Goal: Information Seeking & Learning: Learn about a topic

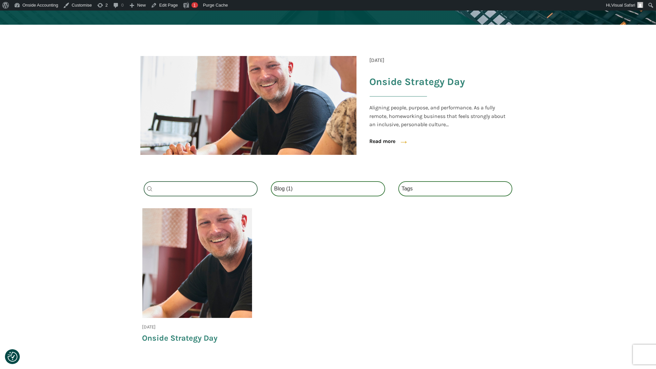
scroll to position [132, 0]
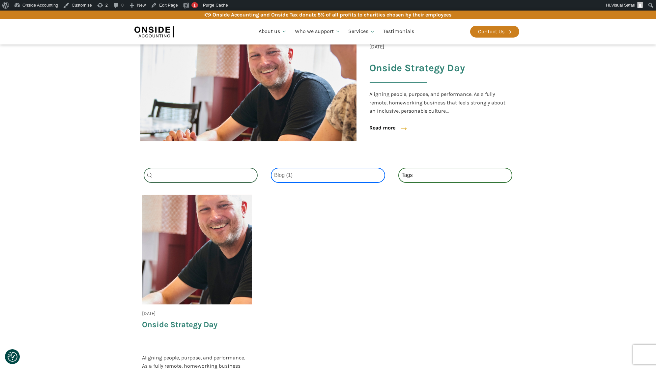
click at [304, 177] on select "Categories All (4) News (2) Blog (1) Fact Sheets (1)" at bounding box center [328, 175] width 114 height 15
click at [271, 168] on select "Categories All (4) News (2) Blog (1) Fact Sheets (1)" at bounding box center [328, 175] width 114 height 15
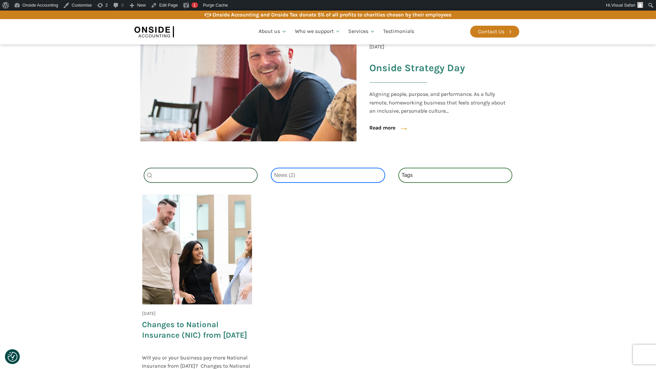
click at [304, 175] on select "Categories All (4) News (2) Blog (1) Fact Sheets (1)" at bounding box center [328, 175] width 114 height 15
click at [271, 168] on select "Categories All (4) News (2) Blog (1) Fact Sheets (1)" at bounding box center [328, 175] width 114 height 15
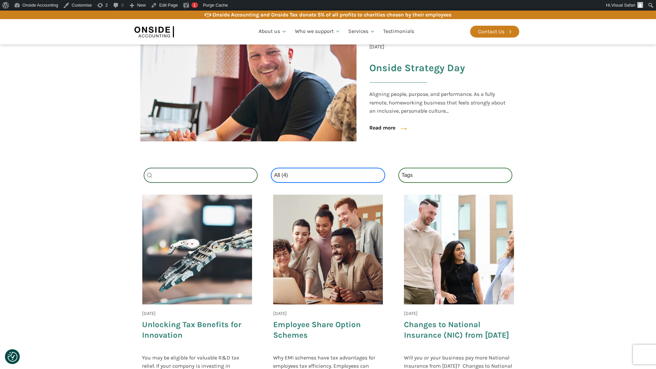
click at [299, 173] on select "Categories All (4) News (2) Blog (1) Fact Sheets (1)" at bounding box center [328, 175] width 114 height 15
click at [271, 168] on select "Categories All (4) News (2) Blog (1) Fact Sheets (1)" at bounding box center [328, 175] width 114 height 15
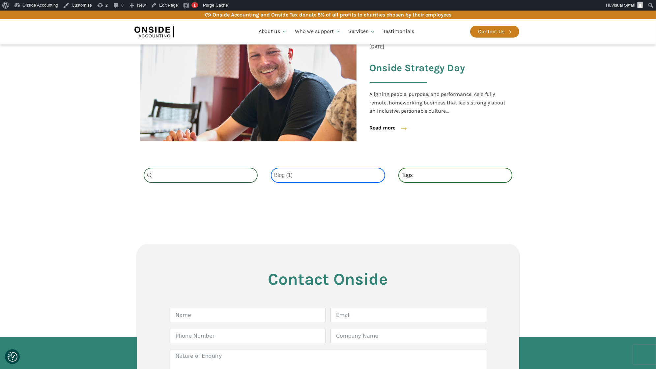
click at [293, 172] on select "Categories All (4) News (2) Blog (1) Fact Sheets (1)" at bounding box center [328, 175] width 114 height 15
select select "fact-sheets"
click at [271, 168] on select "Categories All (4) News (2) Blog (1) Fact Sheets (1)" at bounding box center [328, 175] width 114 height 15
click at [292, 178] on select "Categories All (4) News (2) Blog (1) Fact Sheets (1)" at bounding box center [328, 175] width 114 height 15
click at [271, 168] on select "Categories All (4) News (2) Blog (1) Fact Sheets (1)" at bounding box center [328, 175] width 114 height 15
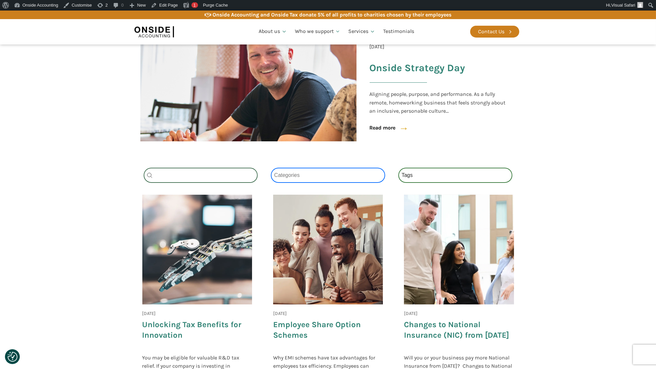
click at [309, 176] on select "Categories All (4) News (2) Blog (1) Fact Sheets (1)" at bounding box center [328, 175] width 114 height 15
select select "news"
click at [271, 168] on select "Categories All (4) News (2) Blog (1) Fact Sheets (1)" at bounding box center [328, 175] width 114 height 15
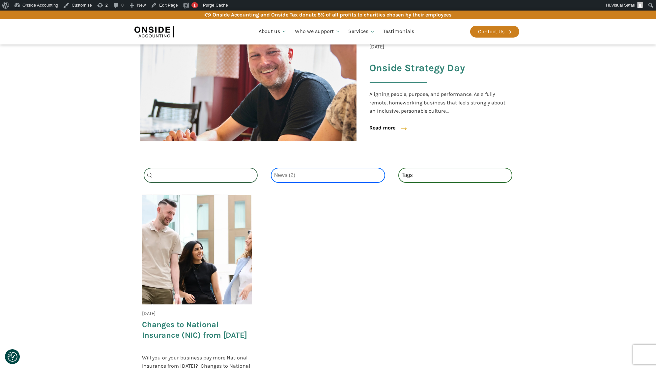
click at [339, 171] on select "Categories All (4) News (2) Blog (1) Fact Sheets (1)" at bounding box center [328, 175] width 114 height 15
select select
click at [271, 168] on select "Categories All (4) News (2) Blog (1) Fact Sheets (1)" at bounding box center [328, 175] width 114 height 15
click at [419, 175] on div "Tags Select content Tags National Insurance (1) Onside (0) Schemes (1) Tax (0)" at bounding box center [455, 175] width 114 height 15
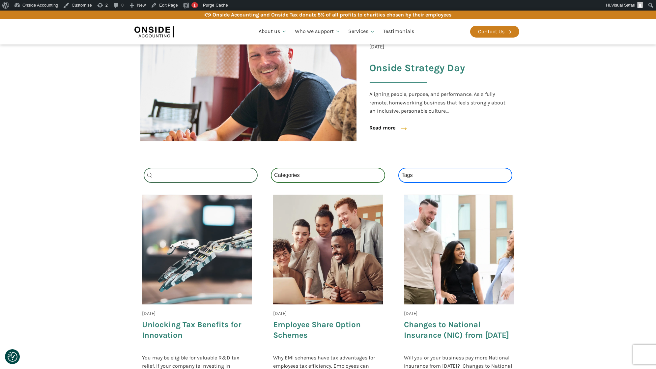
click at [419, 175] on select "Tags National Insurance (1) Onside (1) Schemes (1) Tax (1)" at bounding box center [455, 175] width 114 height 15
select select "onside"
click at [398, 168] on select "Tags National Insurance (1) Onside (1) Schemes (1) Tax (1)" at bounding box center [455, 175] width 114 height 15
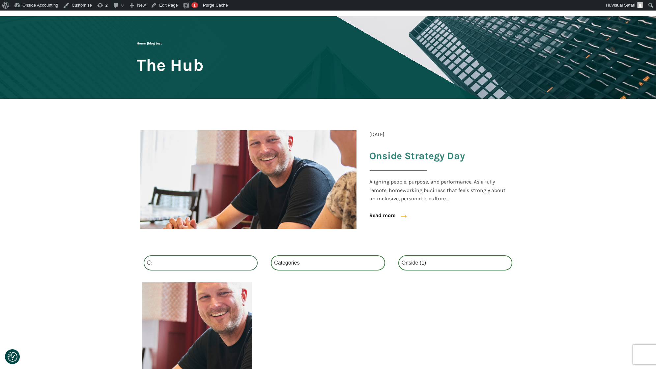
scroll to position [45, 0]
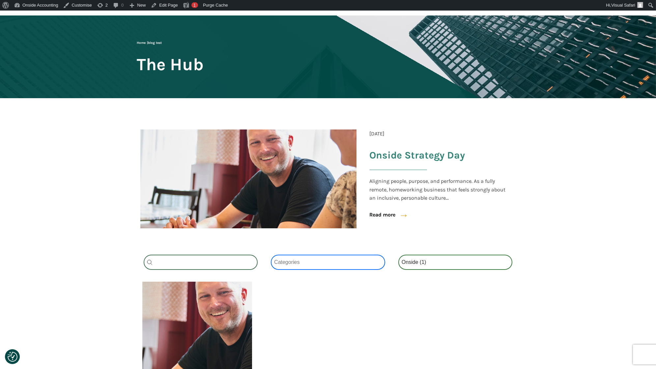
click at [319, 261] on select "Categories All (1) News (0) Blog (1) Fact Sheets (0)" at bounding box center [328, 262] width 114 height 15
click at [314, 264] on select "Categories All (1) News (0) Blog (1) Fact Sheets (0)" at bounding box center [328, 262] width 114 height 15
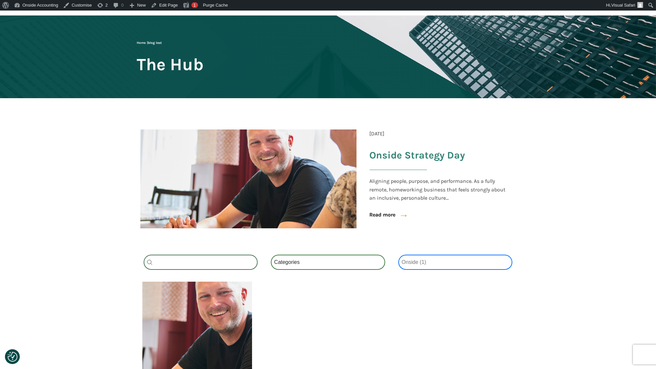
click at [423, 259] on select "Tags National Insurance (1) Onside (1) Schemes (1) Tax (1)" at bounding box center [455, 262] width 114 height 15
click at [398, 255] on select "Tags National Insurance (1) Onside (1) Schemes (1) Tax (1)" at bounding box center [455, 262] width 114 height 15
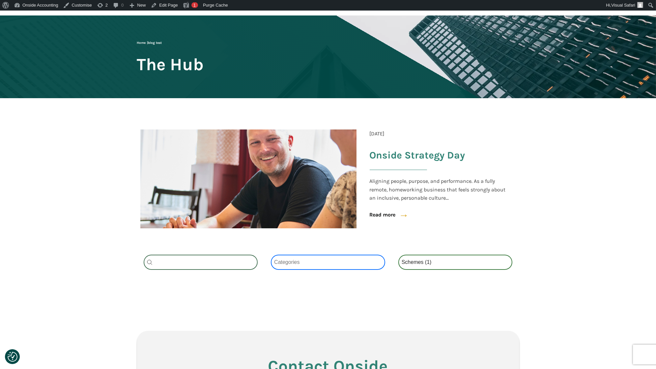
click at [319, 259] on select "Categories All (1) News (1) Blog (0) Fact Sheets (0)" at bounding box center [328, 262] width 114 height 15
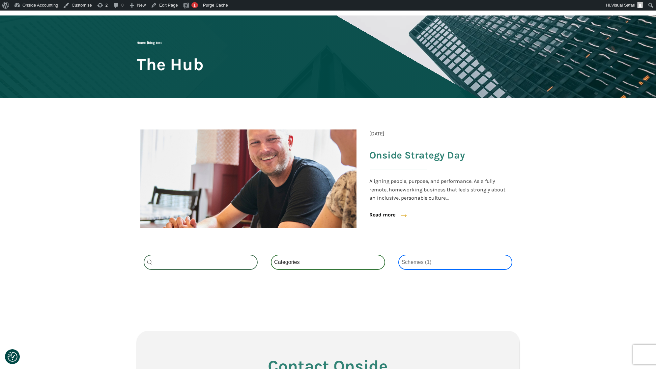
click at [417, 266] on select "Tags National Insurance (1) Onside (1) Schemes (1) Tax (1)" at bounding box center [455, 262] width 114 height 15
select select "national-insurance"
click at [398, 255] on select "Tags National Insurance (1) Onside (1) Schemes (1) Tax (1)" at bounding box center [455, 262] width 114 height 15
click at [308, 261] on div "Category Select content Categories All (1) News (1) Blog (0) Fact Sheets (0)" at bounding box center [328, 262] width 114 height 15
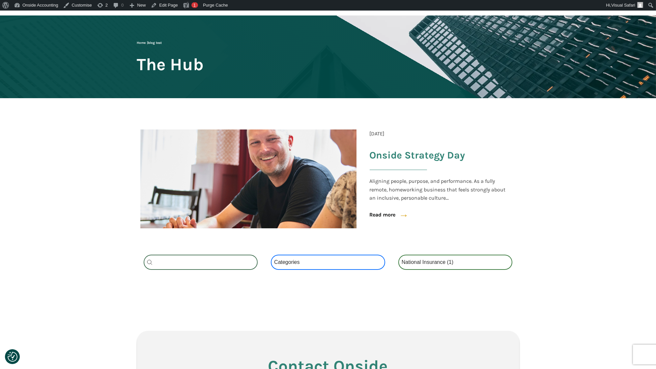
click at [308, 261] on select "Categories All (1) News (1) Blog (0) Fact Sheets (0)" at bounding box center [328, 262] width 114 height 15
select select "all"
click at [271, 255] on select "Categories All (1) News (1) Blog (0) Fact Sheets (0)" at bounding box center [328, 262] width 114 height 15
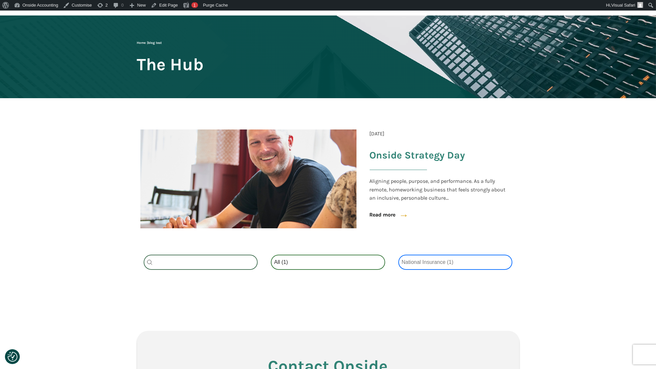
click at [420, 259] on select "Tags National Insurance (1) Onside (1) Schemes (1) Tax (1)" at bounding box center [455, 262] width 114 height 15
select select
click at [398, 255] on select "Tags National Insurance (1) Onside (1) Schemes (1) Tax (1)" at bounding box center [455, 262] width 114 height 15
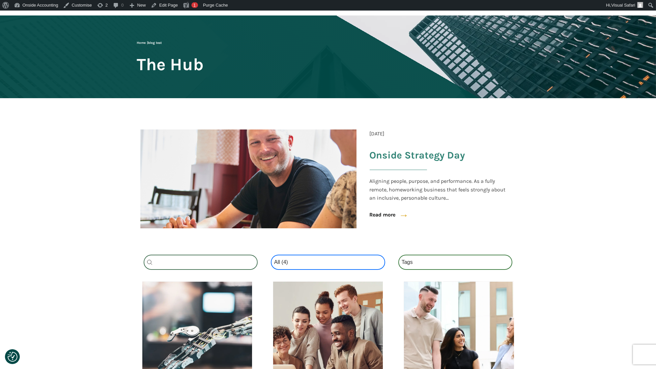
click at [305, 258] on select "Categories All (4) News (2) Blog (1) Fact Sheets (1)" at bounding box center [328, 262] width 114 height 15
select select "fact-sheets"
click at [271, 255] on select "Categories All (4) News (2) Blog (1) Fact Sheets (1)" at bounding box center [328, 262] width 114 height 15
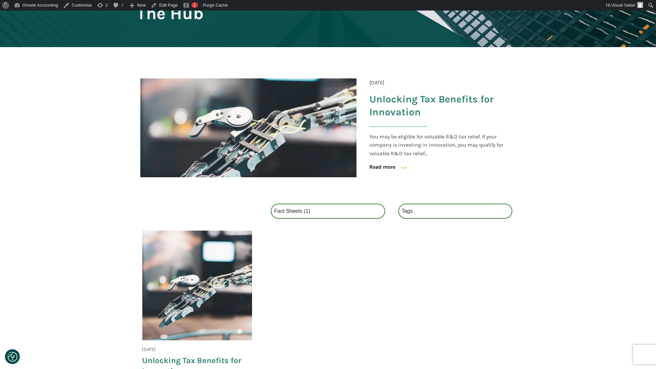
scroll to position [98, 0]
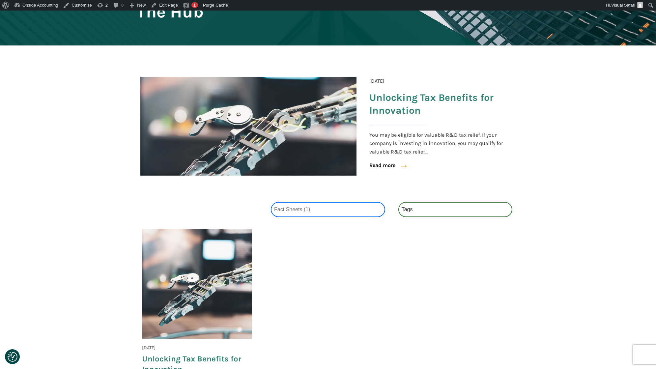
click at [320, 208] on select "Categories All (4) News (2) Blog (1) Fact Sheets (1)" at bounding box center [328, 209] width 114 height 15
click at [271, 202] on select "Categories All (4) News (2) Blog (1) Fact Sheets (1)" at bounding box center [328, 209] width 114 height 15
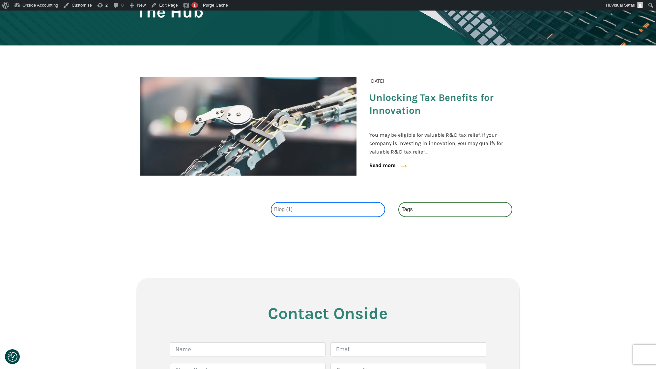
click at [305, 212] on select "Categories All (4) News (2) Blog (1) Fact Sheets (1)" at bounding box center [328, 209] width 114 height 15
select select "all"
click at [271, 202] on select "Categories All (4) News (2) Blog (1) Fact Sheets (1)" at bounding box center [328, 209] width 114 height 15
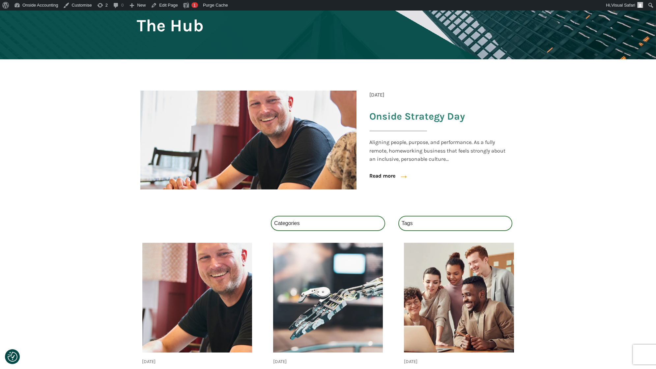
scroll to position [102, 0]
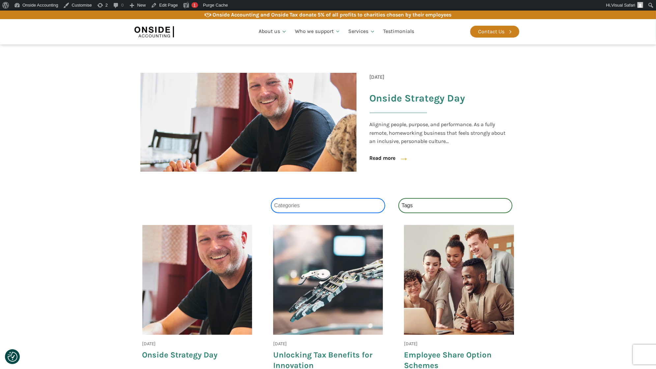
click at [309, 203] on select "Categories All (4) News (2) Blog (1) Fact Sheets (1)" at bounding box center [328, 205] width 114 height 15
click at [271, 198] on select "Categories All (4) News (2) Blog (1) Fact Sheets (1)" at bounding box center [328, 205] width 114 height 15
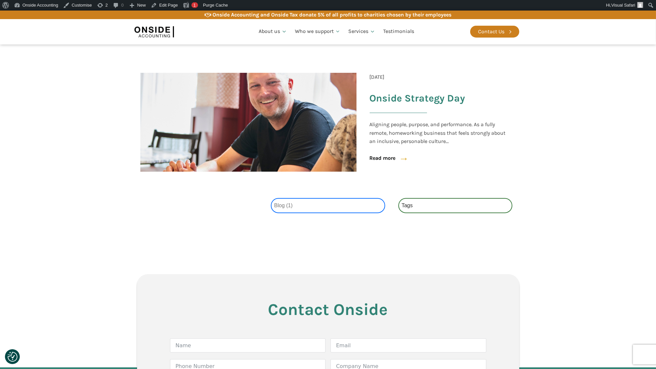
click at [297, 208] on select "Categories All (4) News (2) Blog (1) Fact Sheets (1)" at bounding box center [328, 205] width 114 height 15
select select "all"
click at [271, 198] on select "Categories All (4) News (2) Blog (1) Fact Sheets (1)" at bounding box center [328, 205] width 114 height 15
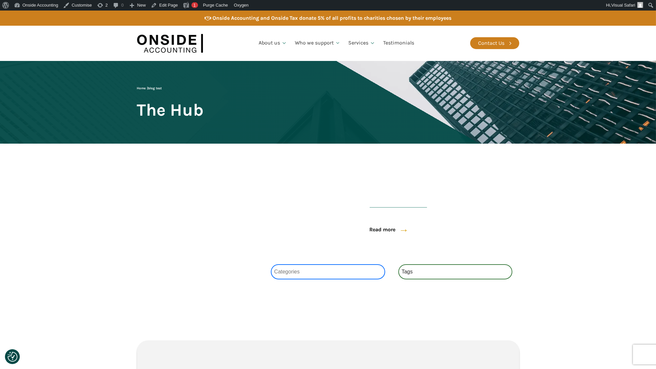
click at [326, 269] on select "Categories 5 (2) 4 (1) 6 (1)" at bounding box center [328, 271] width 114 height 15
click at [271, 264] on select "Categories 5 (2) 4 (1) 6 (1)" at bounding box center [328, 271] width 114 height 15
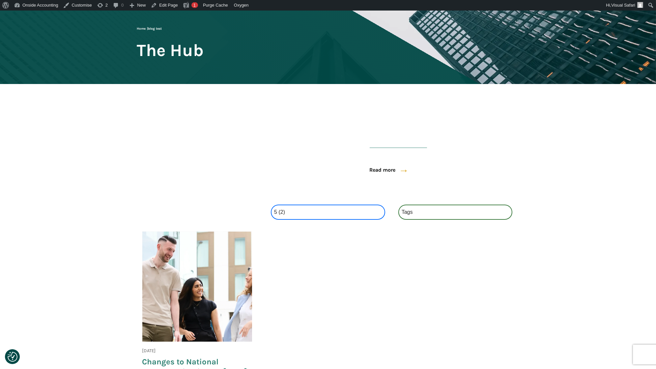
scroll to position [60, 0]
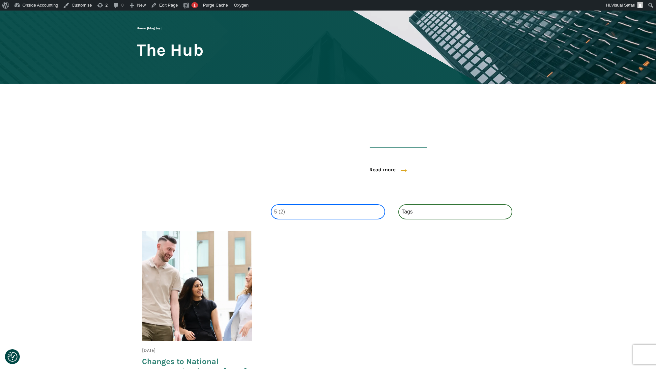
click at [306, 215] on select "Categories 5 (2) 4 (1) 6 (1)" at bounding box center [328, 211] width 114 height 15
select select "6"
click at [271, 204] on select "Categories 5 (2) 4 (1) 6 (1)" at bounding box center [328, 211] width 114 height 15
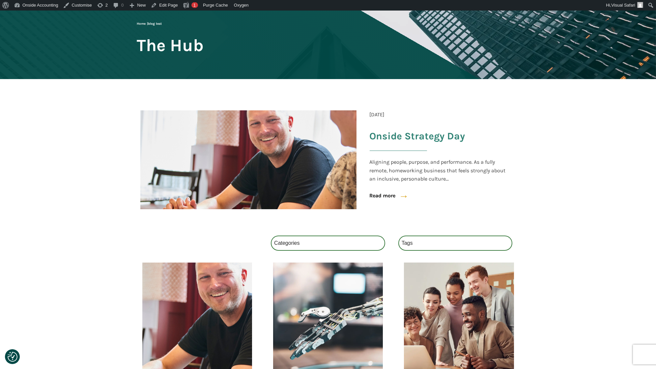
scroll to position [77, 0]
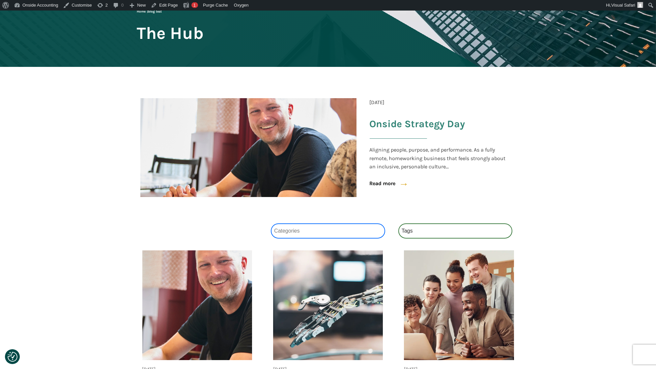
click at [329, 230] on select "Categories All (4) News (2) Blog (1) Fact Sheets (1)" at bounding box center [328, 230] width 114 height 15
select select "all"
click at [271, 223] on select "Categories All (4) News (2) Blog (1) Fact Sheets (1)" at bounding box center [328, 230] width 114 height 15
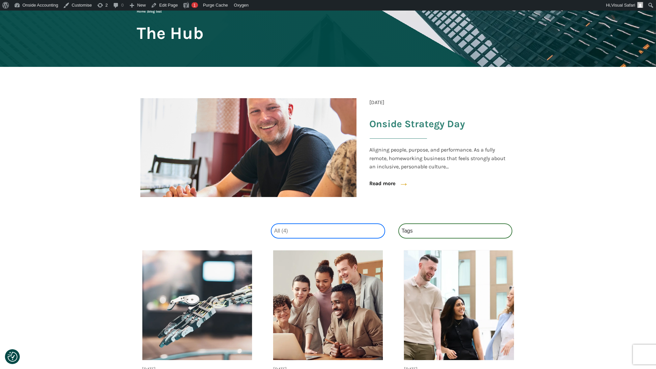
click at [312, 229] on select "Categories All (4) News (2) Blog (1) Fact Sheets (1)" at bounding box center [328, 230] width 114 height 15
click at [271, 223] on select "Categories All (4) News (2) Blog (1) Fact Sheets (1)" at bounding box center [328, 230] width 114 height 15
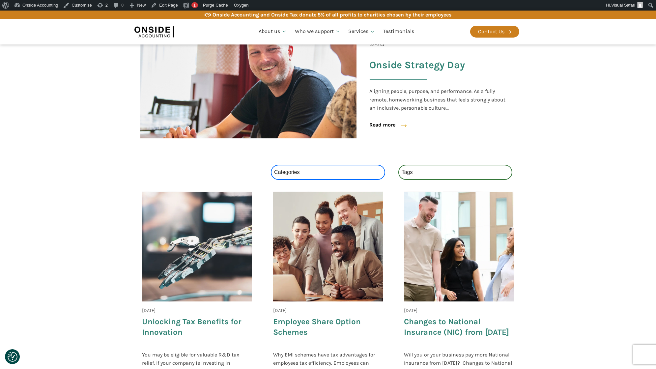
scroll to position [143, 0]
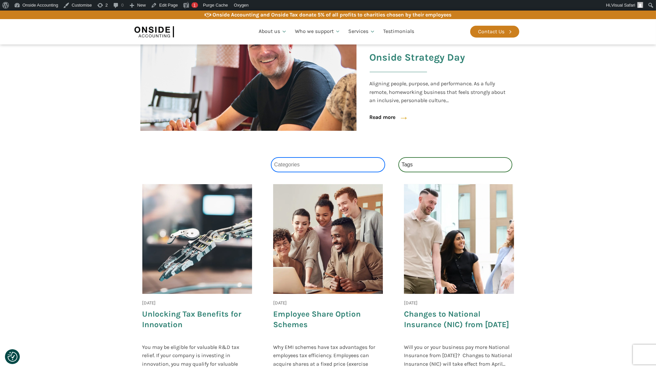
click at [300, 164] on select "Categories All (4) News (2) Blog (1) Fact Sheets (1)" at bounding box center [328, 164] width 114 height 15
select select "fact-sheets"
click at [271, 157] on select "Categories All (4) News (2) Blog (1) Fact Sheets (1)" at bounding box center [328, 164] width 114 height 15
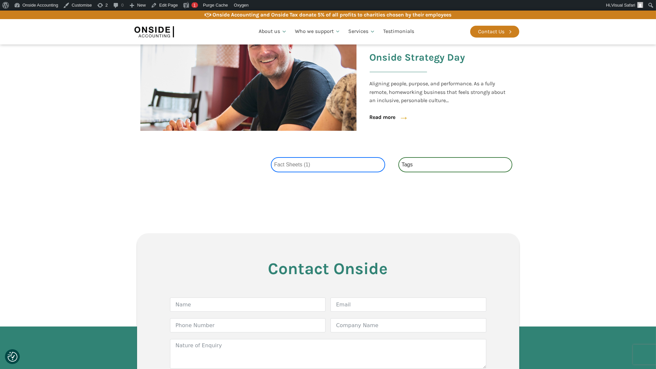
click at [293, 163] on select "Categories All (4) News (2) Blog (1) Fact Sheets (1)" at bounding box center [328, 164] width 114 height 15
select select
click at [271, 157] on select "Categories All (4) News (2) Blog (1) Fact Sheets (1)" at bounding box center [328, 164] width 114 height 15
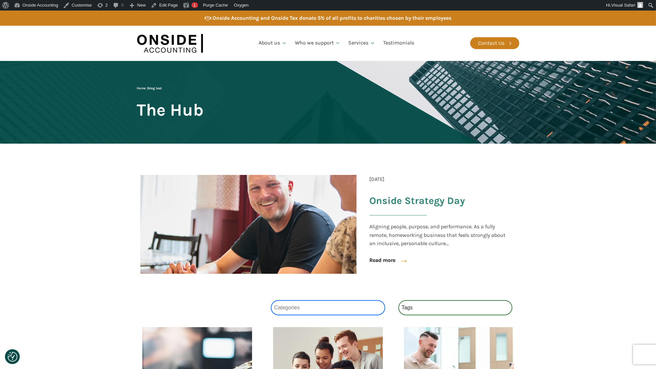
click at [327, 305] on select "Categories All (4) News (2) Blog (1) Fact Sheets (1)" at bounding box center [328, 307] width 114 height 15
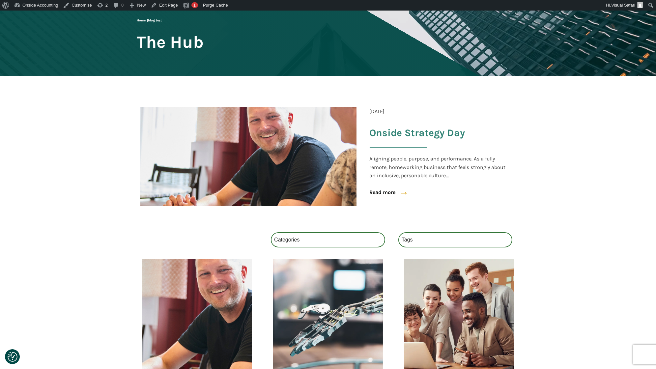
scroll to position [193, 0]
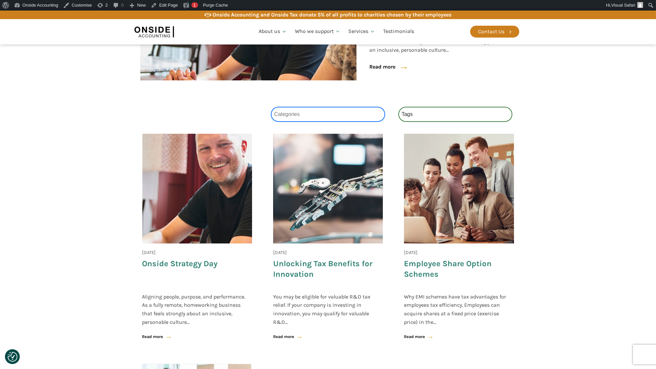
click at [296, 116] on select "Categories All (4) News (2) Blog (1) Fact Sheets (1)" at bounding box center [328, 114] width 114 height 15
click at [271, 107] on select "Categories All (4) News (2) Blog (1) Fact Sheets (1)" at bounding box center [328, 114] width 114 height 15
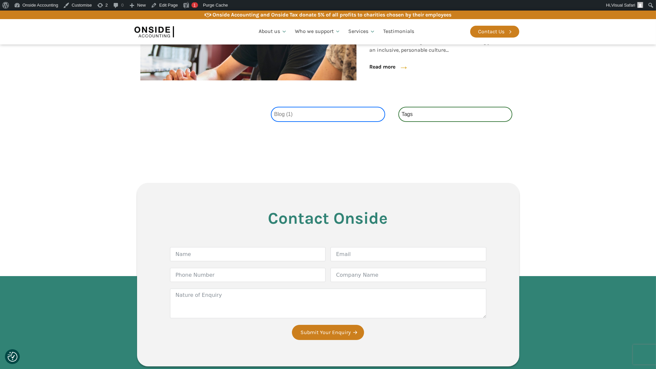
click at [306, 113] on select "Categories All (4) News (2) Blog (1) Fact Sheets (1)" at bounding box center [328, 114] width 114 height 15
click at [271, 107] on select "Categories All (4) News (2) Blog (1) Fact Sheets (1)" at bounding box center [328, 114] width 114 height 15
click at [304, 114] on select "Categories All (4) News (2) Blog (1) Fact Sheets (1)" at bounding box center [328, 114] width 114 height 15
click at [271, 107] on select "Categories All (4) News (2) Blog (1) Fact Sheets (1)" at bounding box center [328, 114] width 114 height 15
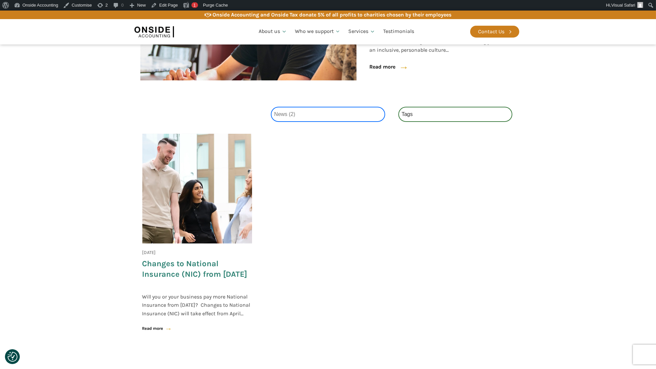
click at [305, 115] on select "Categories All (4) News (2) Blog (1) Fact Sheets (1)" at bounding box center [328, 114] width 114 height 15
select select "all"
click at [271, 107] on select "Categories All (4) News (2) Blog (1) Fact Sheets (1)" at bounding box center [328, 114] width 114 height 15
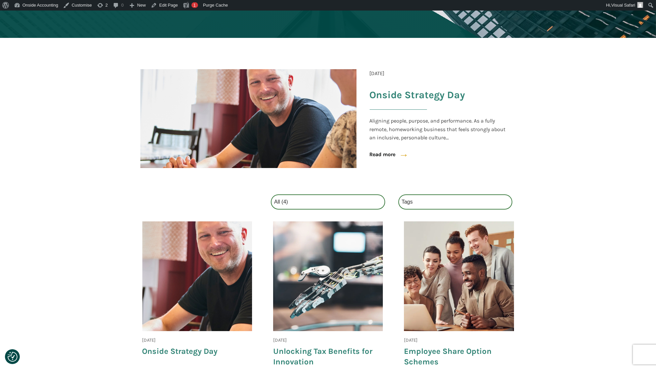
scroll to position [178, 0]
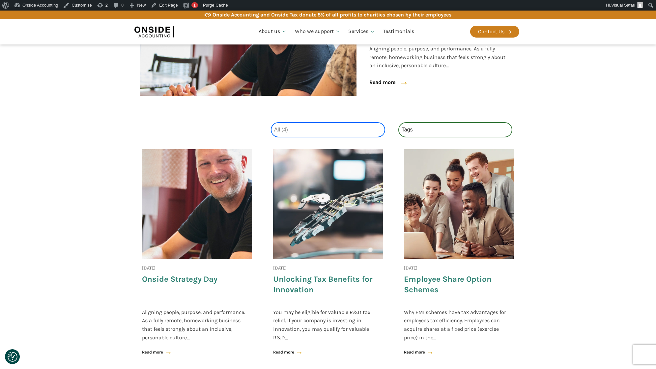
click at [307, 127] on select "Categories All (4) News (2) Blog (1) Fact Sheets (1)" at bounding box center [328, 129] width 114 height 15
select select "blog"
click at [271, 122] on select "Categories All (4) News (2) Blog (1) Fact Sheets (1)" at bounding box center [328, 129] width 114 height 15
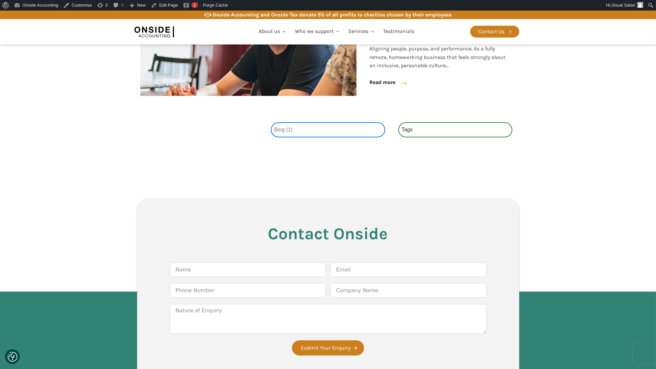
click at [302, 130] on select "Categories All (4) News (2) Blog (1) Fact Sheets (1)" at bounding box center [328, 129] width 114 height 15
select select
click at [271, 122] on select "Categories All (4) News (2) Blog (1) Fact Sheets (1)" at bounding box center [328, 129] width 114 height 15
